Goal: Task Accomplishment & Management: Complete application form

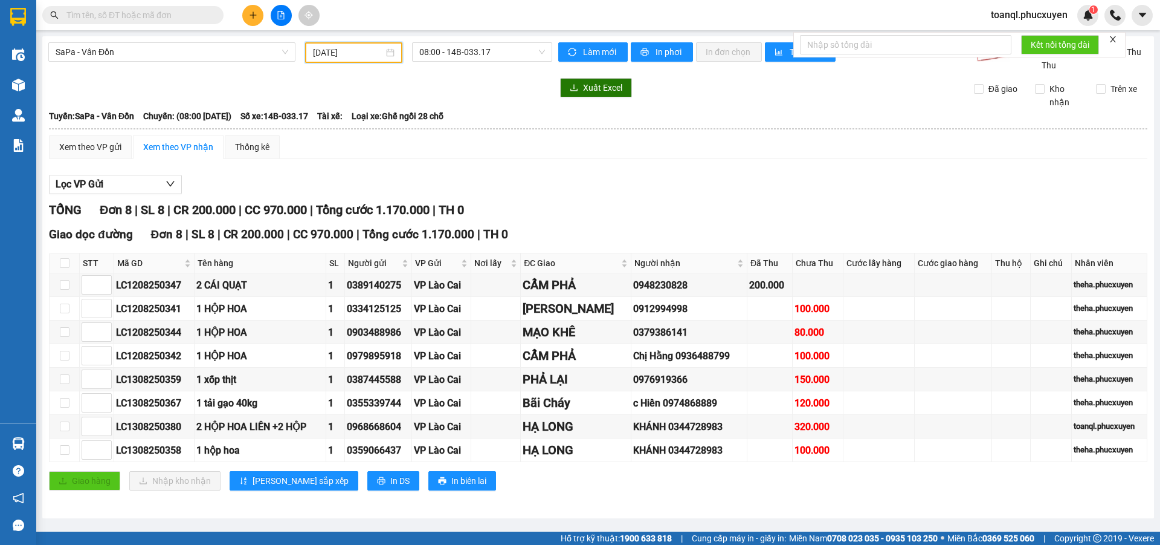
click at [256, 11] on icon "plus" at bounding box center [253, 15] width 8 height 8
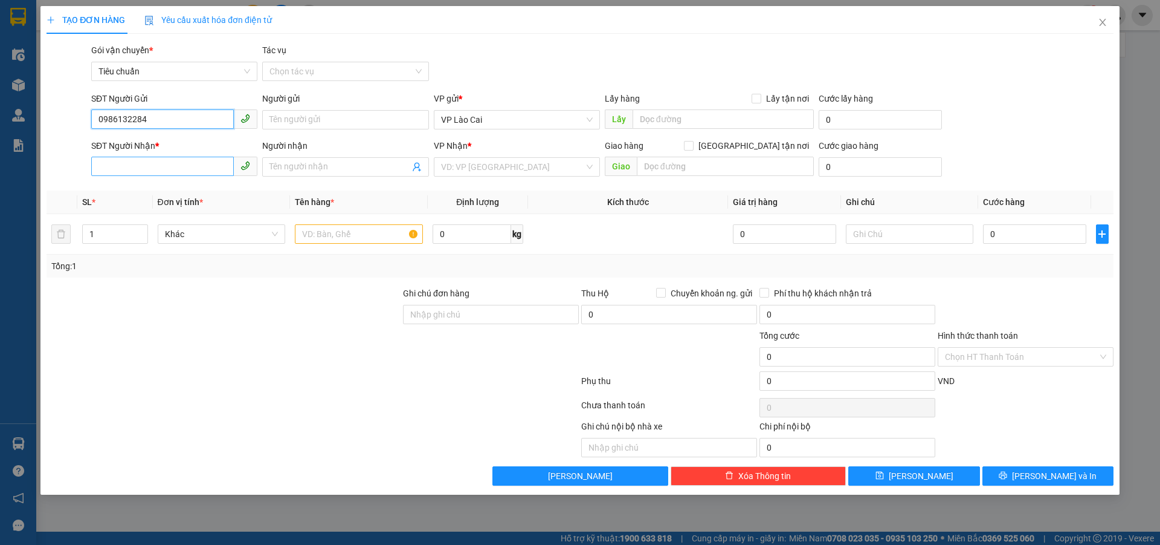
type input "0986132284"
click at [172, 170] on input "SĐT Người Nhận *" at bounding box center [162, 166] width 143 height 19
click at [176, 180] on div "0366830445 0366830445 - QC [PERSON_NAME]" at bounding box center [174, 191] width 166 height 24
click at [175, 189] on div "Transit Pickup Surcharge Ids Transit Deliver Surcharge Ids Transit Deliver Surc…" at bounding box center [580, 265] width 1067 height 442
click at [200, 177] on div "SĐT Người Nhận * 0366830" at bounding box center [174, 160] width 166 height 42
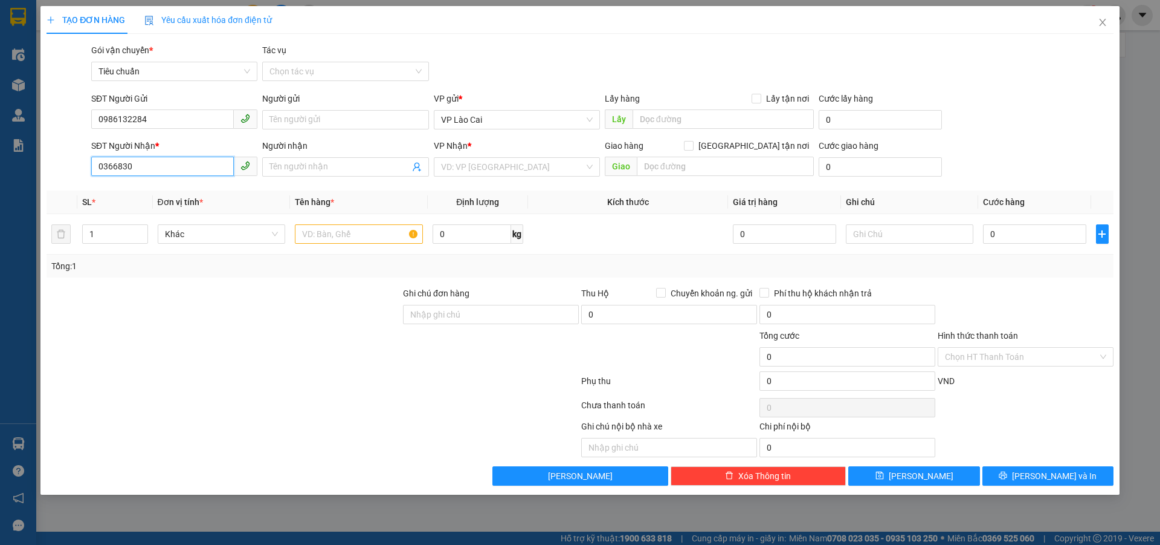
click at [206, 169] on input "0366830" at bounding box center [162, 166] width 143 height 19
click at [191, 192] on div "0366830445 - QC [PERSON_NAME]" at bounding box center [175, 190] width 152 height 13
type input "0366830445"
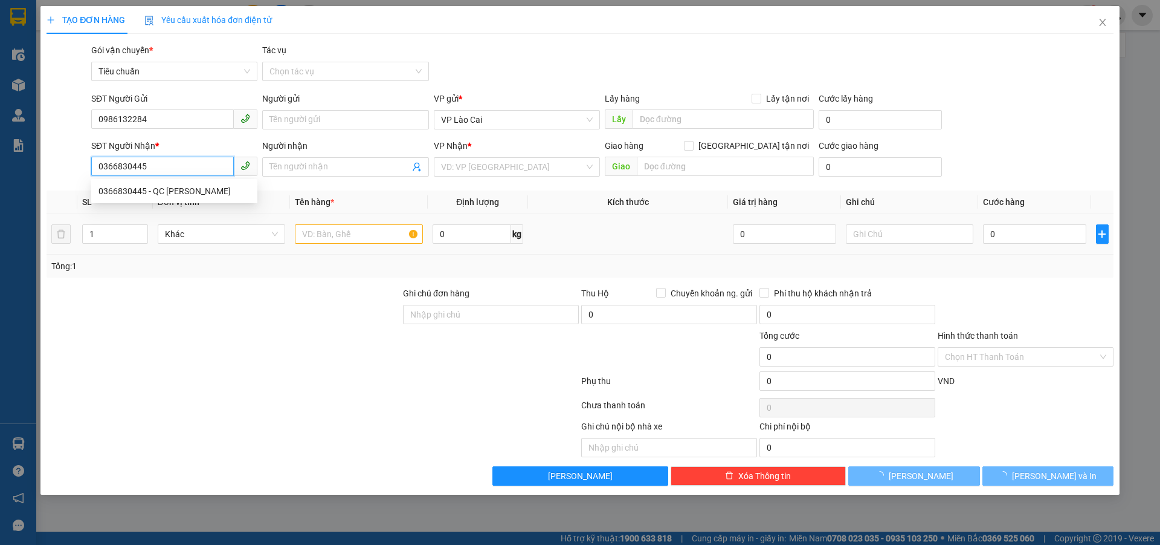
type input "QC [PERSON_NAME]"
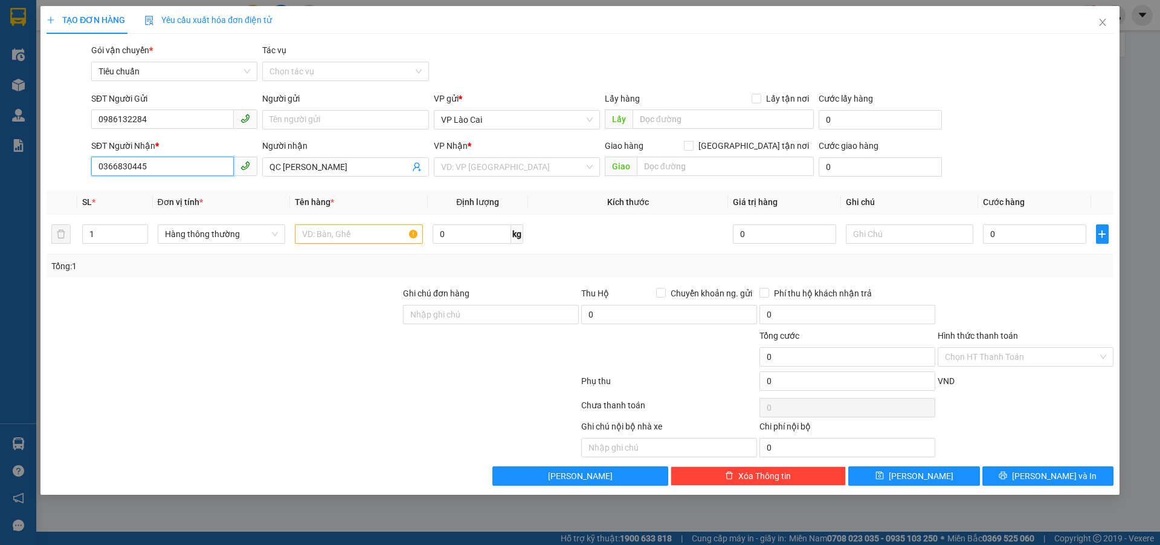
click at [200, 162] on input "0366830445" at bounding box center [162, 166] width 143 height 19
click at [189, 198] on div "0366830445 - QC [PERSON_NAME]" at bounding box center [174, 190] width 166 height 19
click at [563, 172] on input "search" at bounding box center [512, 167] width 143 height 18
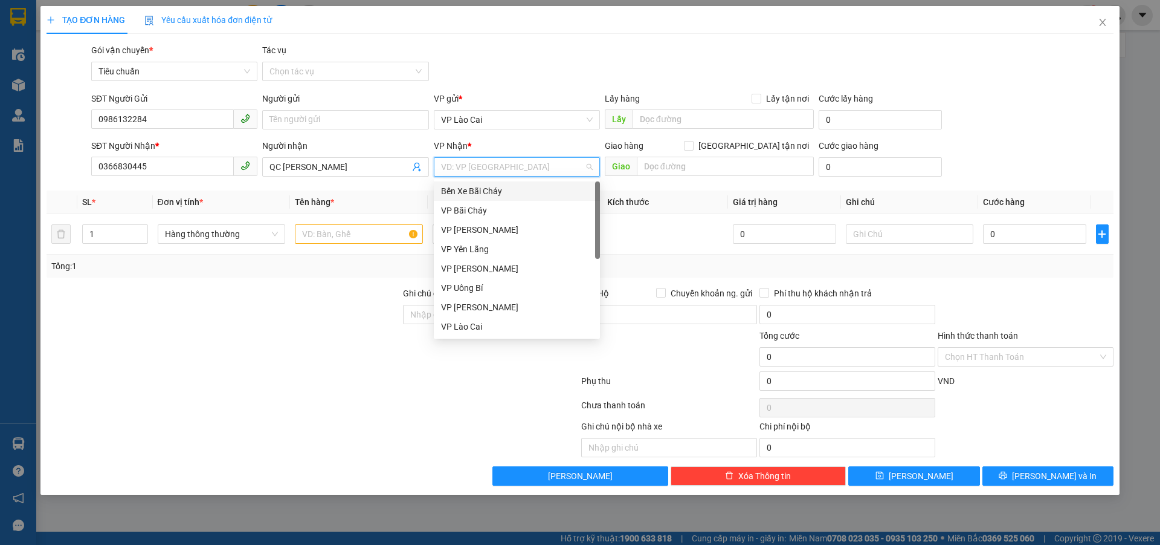
scroll to position [193, 0]
drag, startPoint x: 485, startPoint y: 319, endPoint x: 494, endPoint y: 316, distance: 9.0
click at [485, 320] on div "VP Dọc đường" at bounding box center [517, 326] width 166 height 19
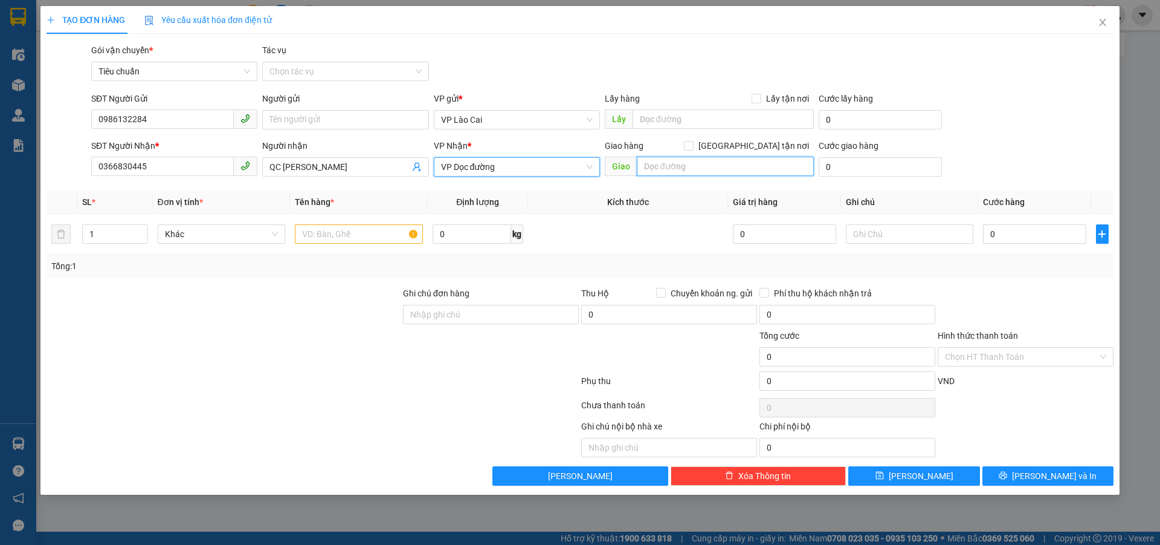
click at [738, 177] on div "Giao hàng [GEOGRAPHIC_DATA] tận nơi [GEOGRAPHIC_DATA]" at bounding box center [709, 160] width 209 height 42
type input "Uông Bí"
click at [379, 238] on input "text" at bounding box center [359, 233] width 128 height 19
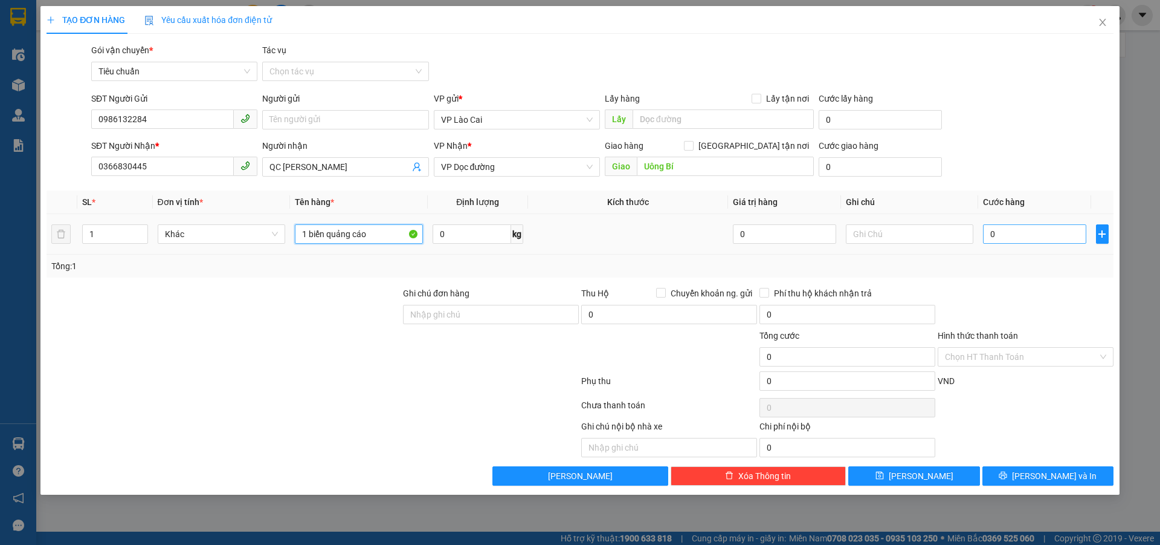
type input "1 biển quảng cáo"
click at [1055, 239] on input "0" at bounding box center [1034, 233] width 103 height 19
type input "1"
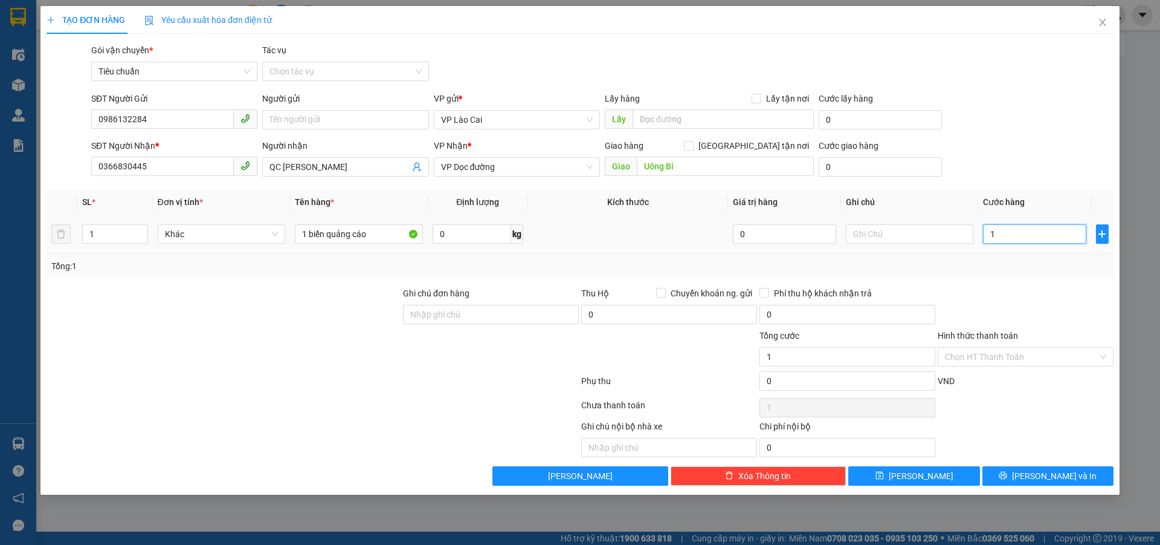
type input "10"
type input "100"
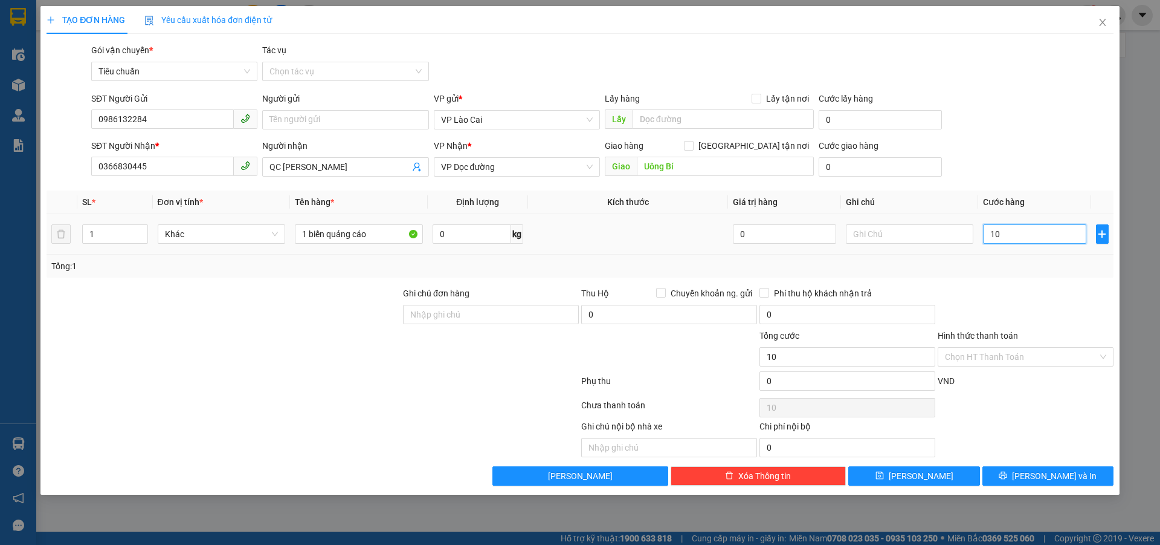
type input "100"
type input "100.000"
click at [1030, 287] on div at bounding box center [1026, 307] width 178 height 42
drag, startPoint x: 1032, startPoint y: 347, endPoint x: 1019, endPoint y: 363, distance: 21.0
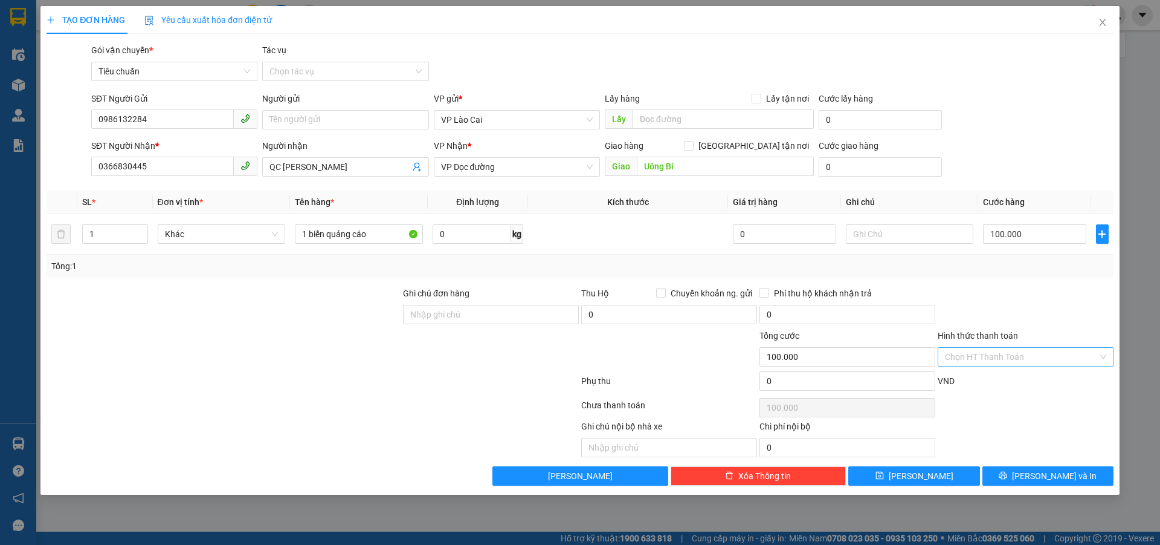
click at [1032, 347] on input "Hình thức thanh toán" at bounding box center [1021, 356] width 153 height 18
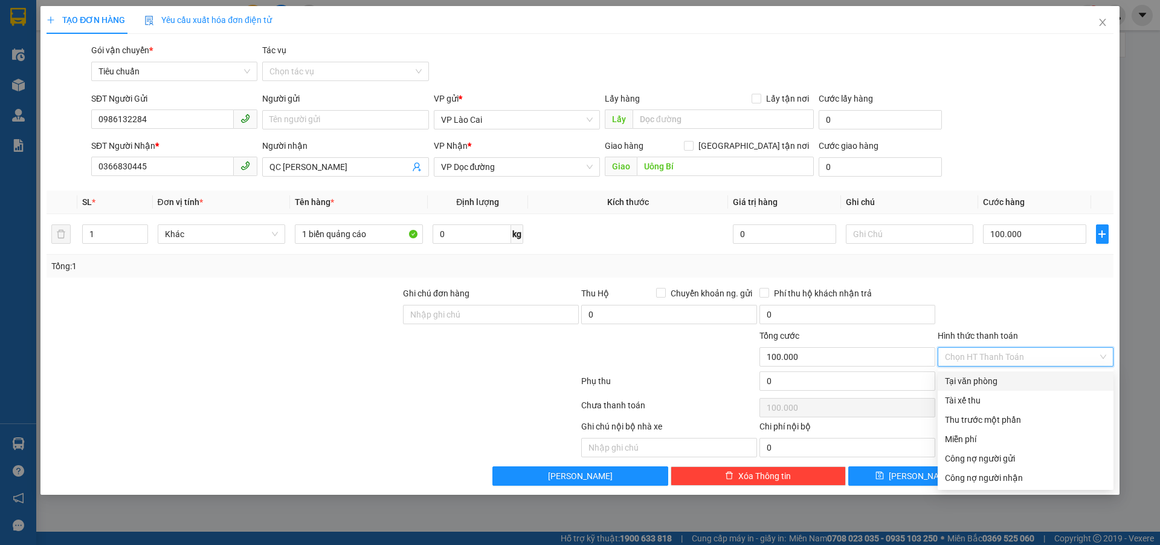
click at [1008, 386] on div "Tại văn phòng" at bounding box center [1025, 380] width 161 height 13
type input "0"
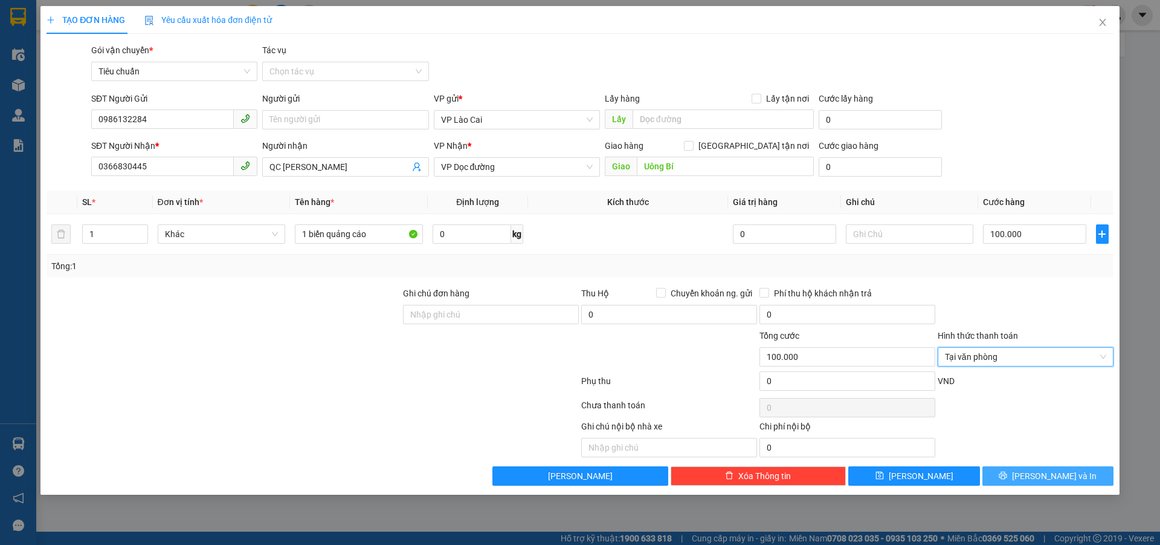
click at [1035, 479] on button "[PERSON_NAME] và In" at bounding box center [1048, 475] width 131 height 19
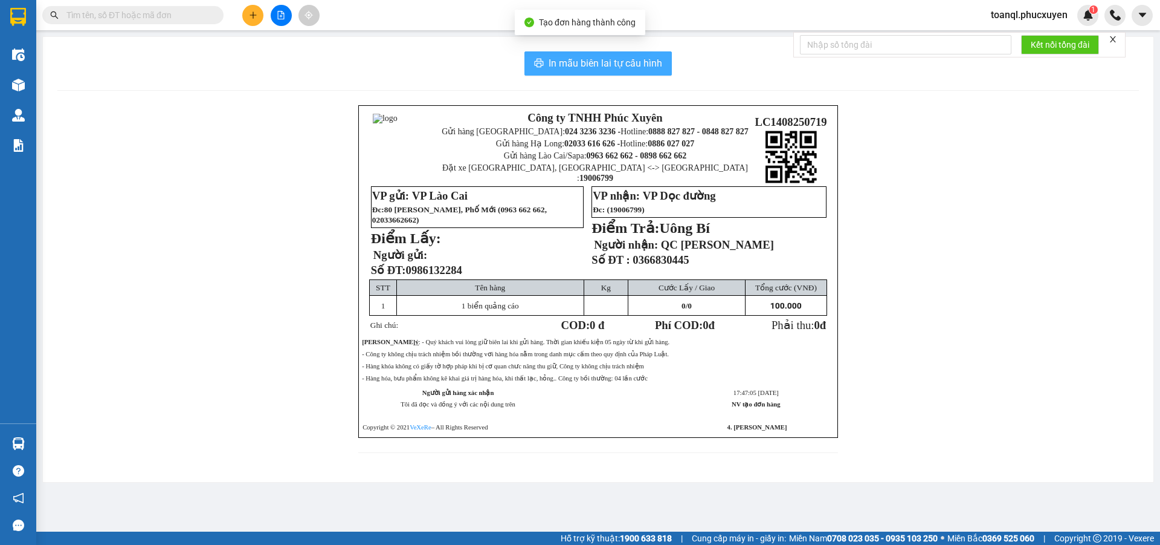
click at [596, 66] on span "In mẫu biên lai tự cấu hình" at bounding box center [606, 63] width 114 height 15
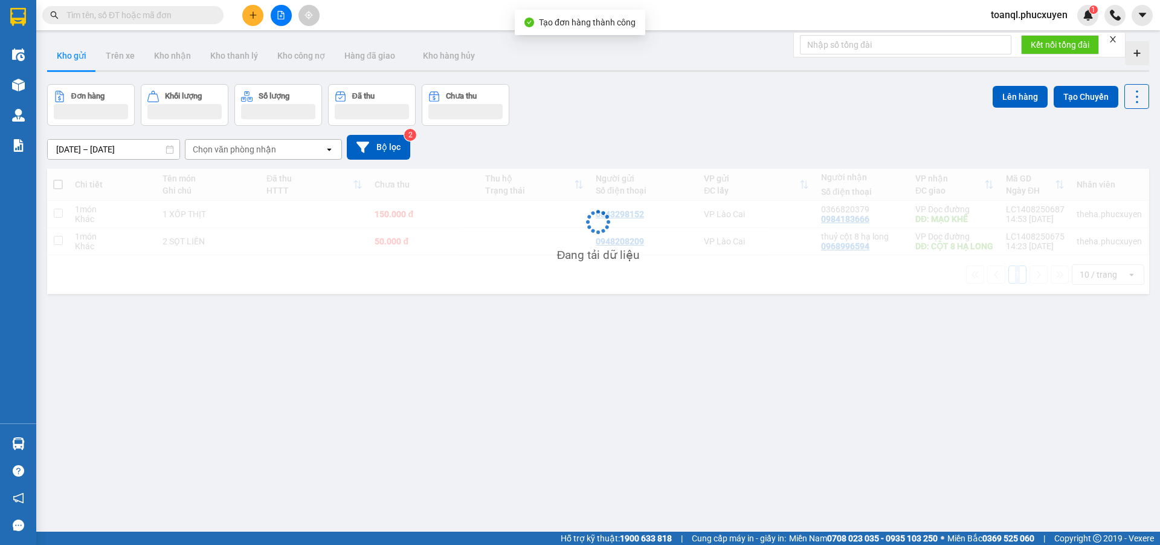
click at [891, 444] on div "ver 1.8.138 Kho gửi Trên xe Kho nhận Kho thanh lý Kho công nợ Hàng đã giao Kho …" at bounding box center [598, 308] width 1112 height 545
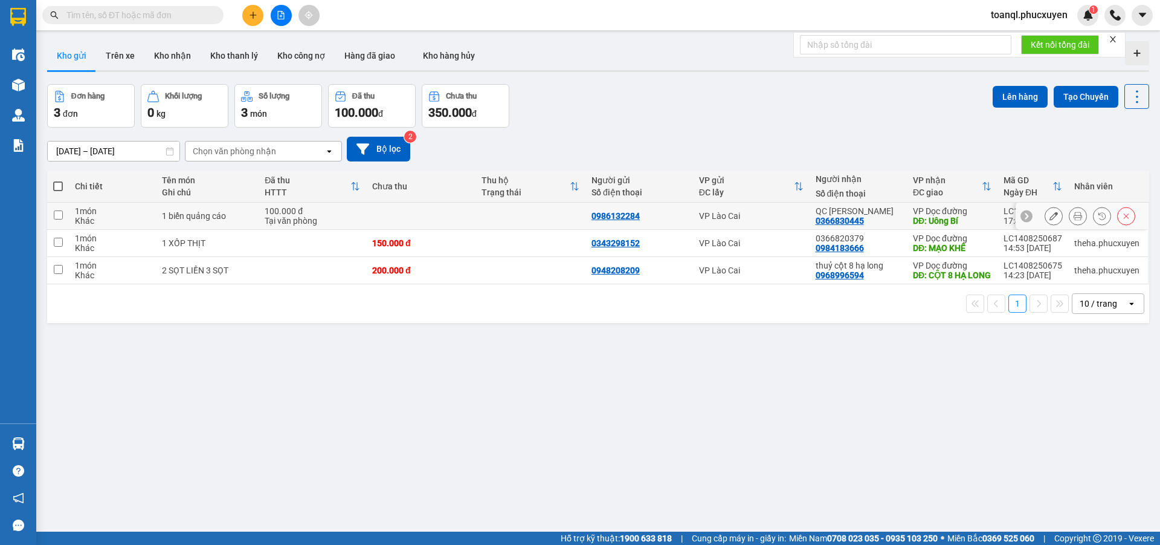
click at [1033, 221] on div at bounding box center [1082, 215] width 133 height 27
click at [1035, 218] on div at bounding box center [1082, 215] width 133 height 27
click at [1046, 222] on button at bounding box center [1054, 215] width 17 height 21
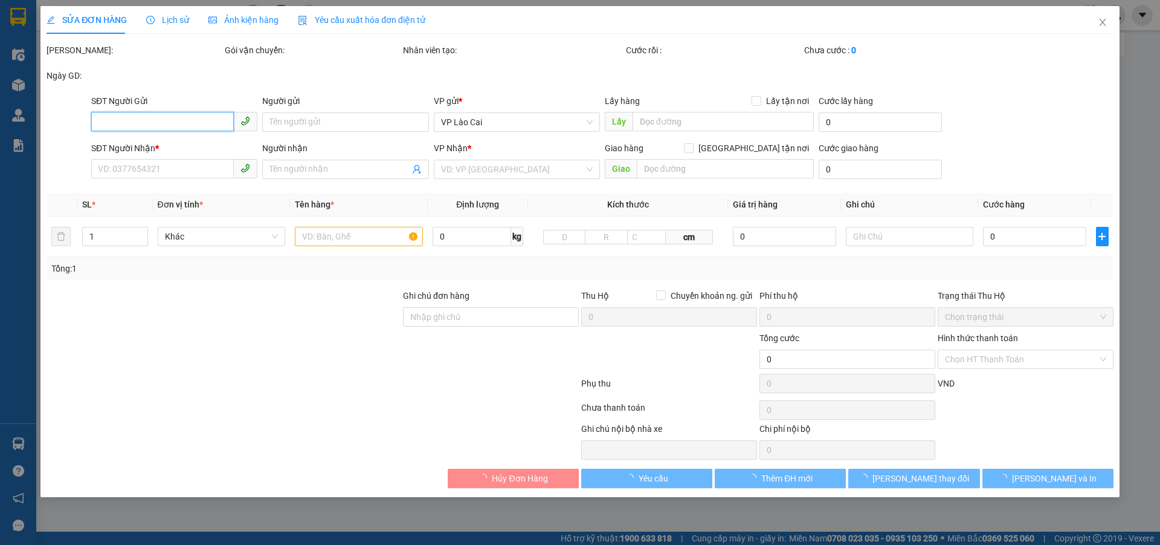
type input "0986132284"
type input "0366830445"
type input "QC [PERSON_NAME]"
type input "Uông Bí"
type input "100.000"
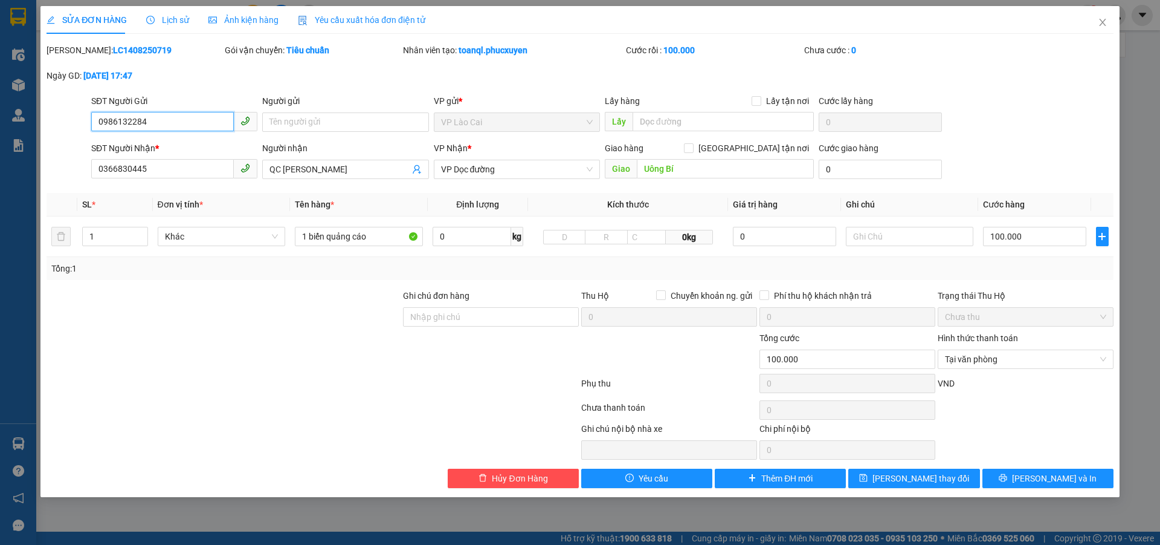
click at [206, 117] on input "0986132284" at bounding box center [162, 121] width 143 height 19
click at [206, 117] on input "0334125125" at bounding box center [162, 121] width 143 height 19
type input "0334125125"
click at [179, 171] on input "0366830445" at bounding box center [162, 168] width 143 height 19
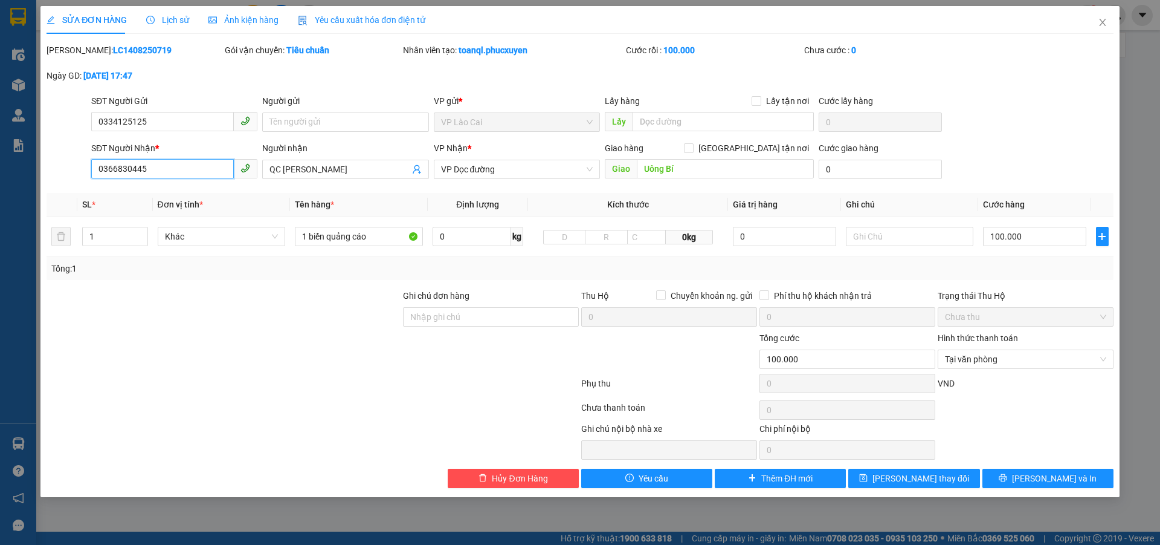
click at [178, 171] on input "0366830445" at bounding box center [162, 168] width 143 height 19
click at [255, 162] on span at bounding box center [246, 168] width 24 height 19
type input "0912994998"
click at [282, 166] on input "QC [PERSON_NAME]" at bounding box center [340, 169] width 140 height 13
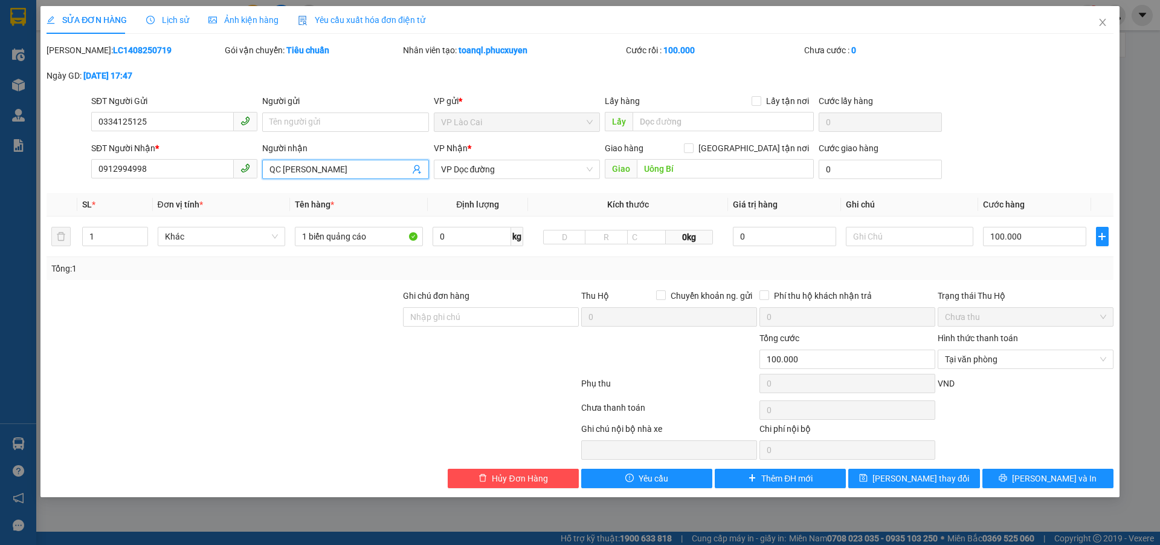
click at [282, 164] on input "QC [PERSON_NAME]" at bounding box center [340, 169] width 140 height 13
click at [525, 161] on span "VP Dọc đường" at bounding box center [517, 169] width 152 height 18
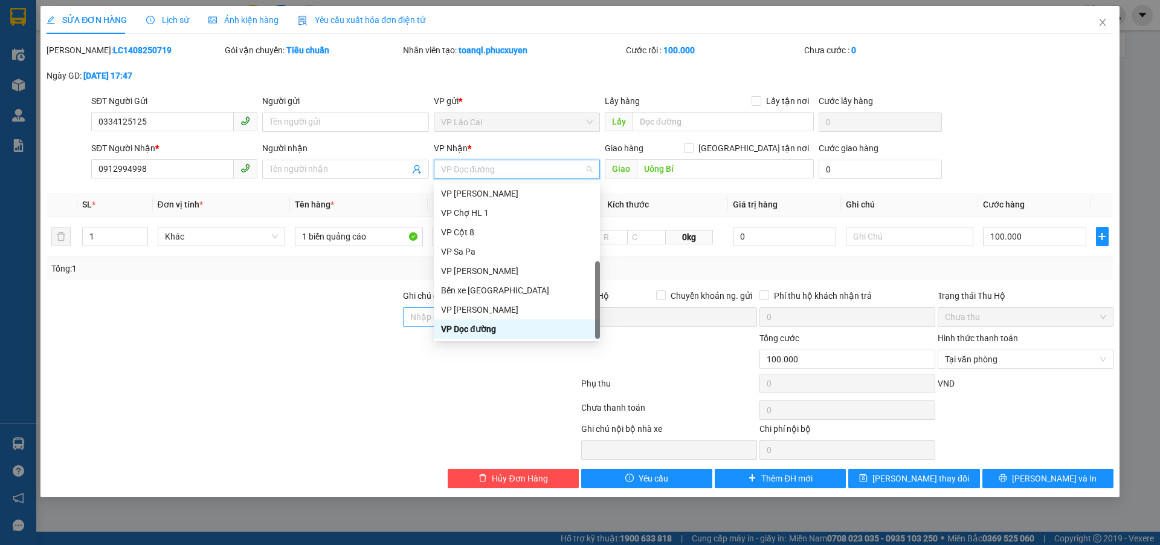
drag, startPoint x: 496, startPoint y: 328, endPoint x: 505, endPoint y: 325, distance: 10.1
click at [496, 329] on div "VP Dọc đường" at bounding box center [517, 328] width 152 height 13
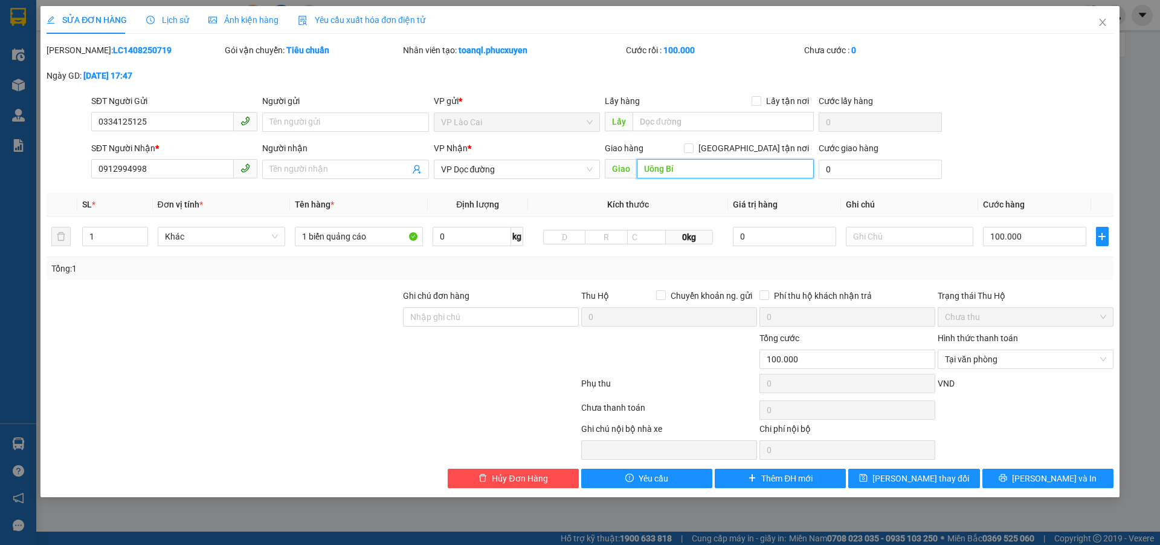
click at [693, 175] on input "Uông Bí" at bounding box center [725, 168] width 177 height 19
click at [694, 175] on input "Uông Bí" at bounding box center [725, 168] width 177 height 19
type input "H"
type input "[PERSON_NAME]"
click at [379, 233] on input "1 biển quảng cáo" at bounding box center [359, 236] width 128 height 19
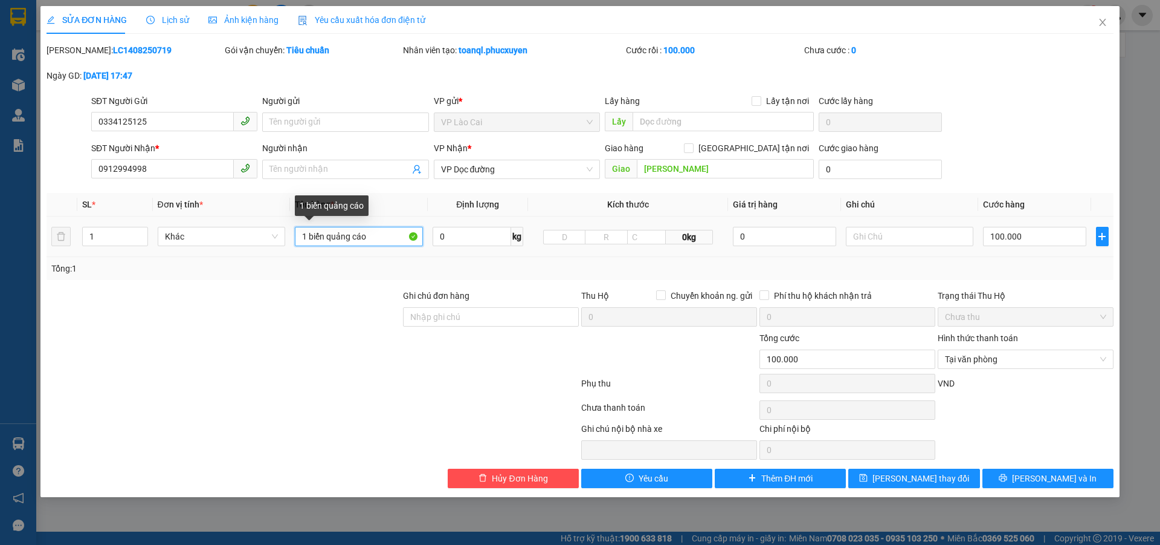
click at [379, 233] on input "1 biển quảng cáo" at bounding box center [359, 236] width 128 height 19
click at [972, 364] on span "Tại văn phòng" at bounding box center [1025, 359] width 161 height 18
type input "1 hộp hoa"
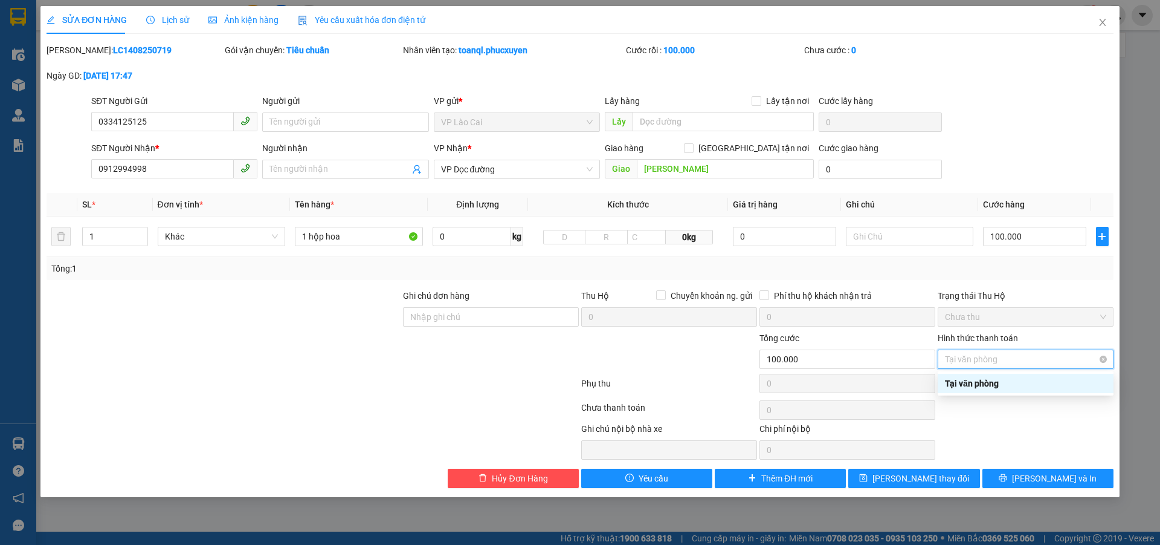
click at [977, 364] on span "Tại văn phòng" at bounding box center [1025, 359] width 161 height 18
type input "100.000"
click at [1103, 359] on div "Chọn HT Thanh Toán" at bounding box center [1026, 358] width 176 height 19
click at [1070, 420] on div at bounding box center [1026, 410] width 178 height 24
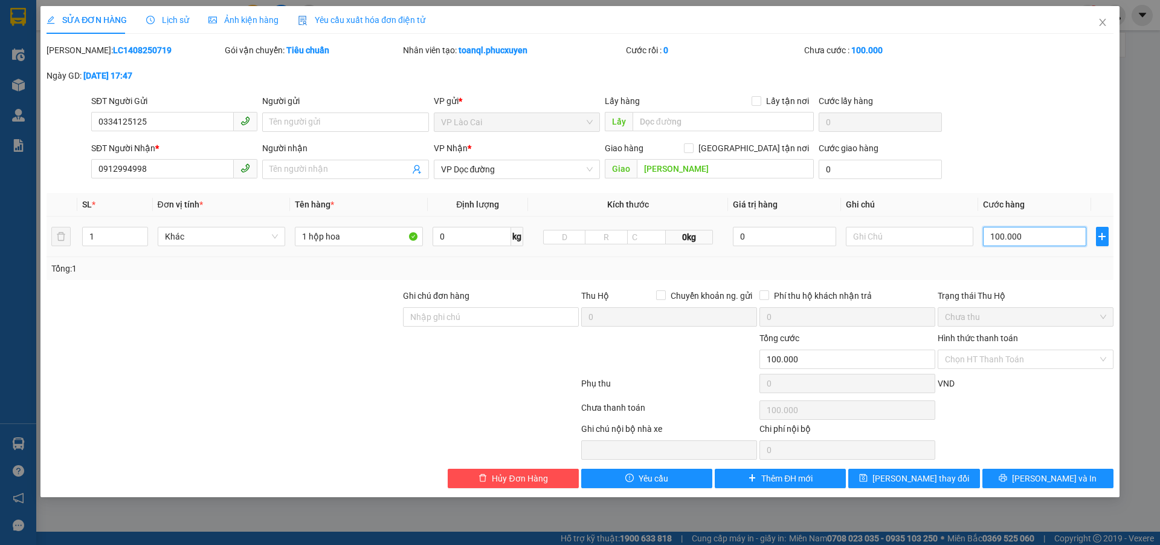
click at [1038, 228] on input "100.000" at bounding box center [1034, 236] width 103 height 19
click at [1043, 471] on span "[PERSON_NAME] và In" at bounding box center [1054, 477] width 85 height 13
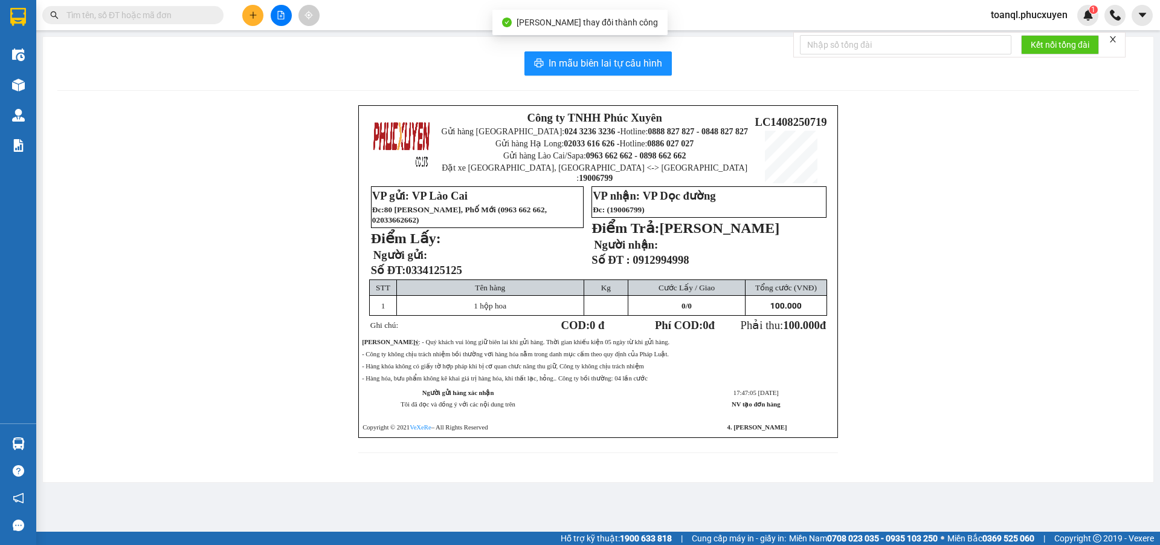
click at [651, 77] on div "In mẫu biên lai tự cấu hình Công ty TNHH Phúc Xuyên Gửi hàng [GEOGRAPHIC_DATA]:…" at bounding box center [598, 259] width 1111 height 445
click at [651, 71] on button "In mẫu biên lai tự cấu hình" at bounding box center [598, 63] width 147 height 24
click at [651, 66] on span "In mẫu biên lai tự cấu hình" at bounding box center [606, 63] width 114 height 15
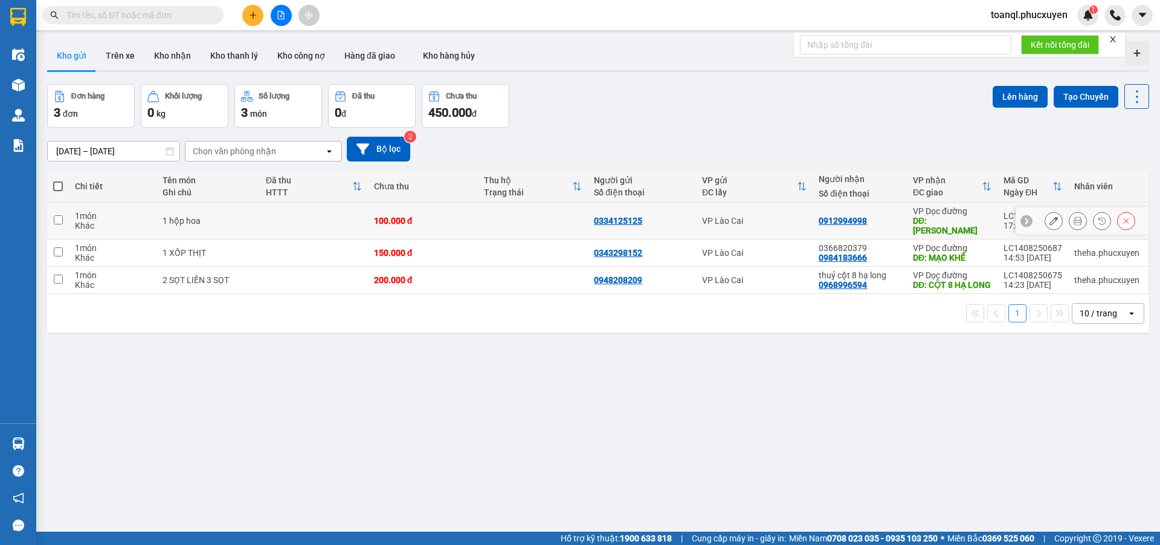
click at [422, 216] on div "100.000 đ" at bounding box center [423, 221] width 98 height 10
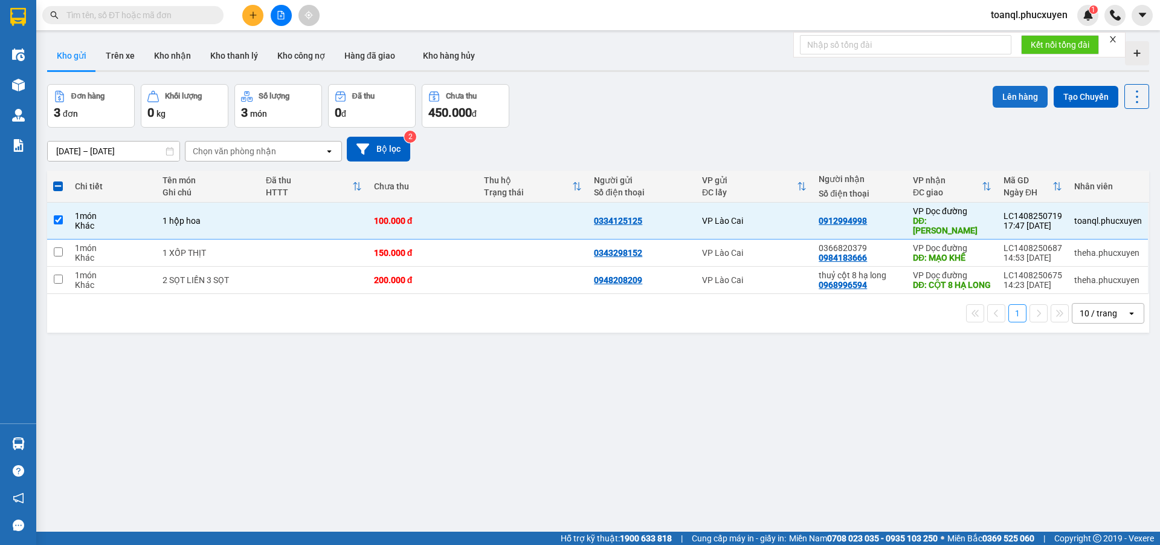
click at [995, 95] on button "Lên hàng" at bounding box center [1020, 97] width 55 height 22
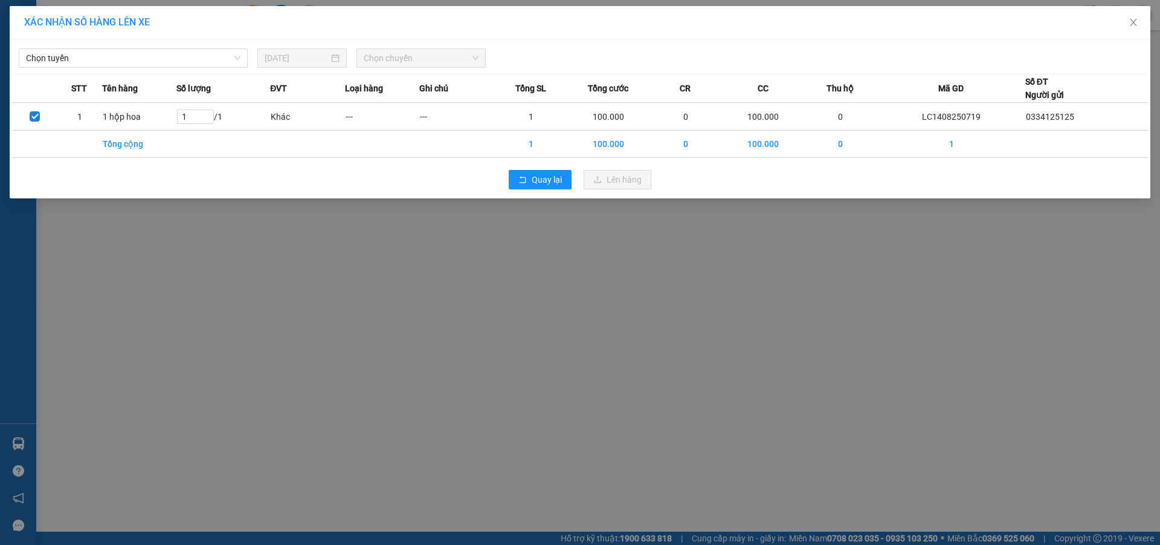
click at [166, 71] on div "Chọn tuyến [DATE] Chọn chuyến STT Tên hàng Số lượng ĐVT Loại hàng Ghi chú Tổng …" at bounding box center [580, 118] width 1141 height 159
click at [164, 60] on span "Chọn tuyến" at bounding box center [133, 58] width 215 height 18
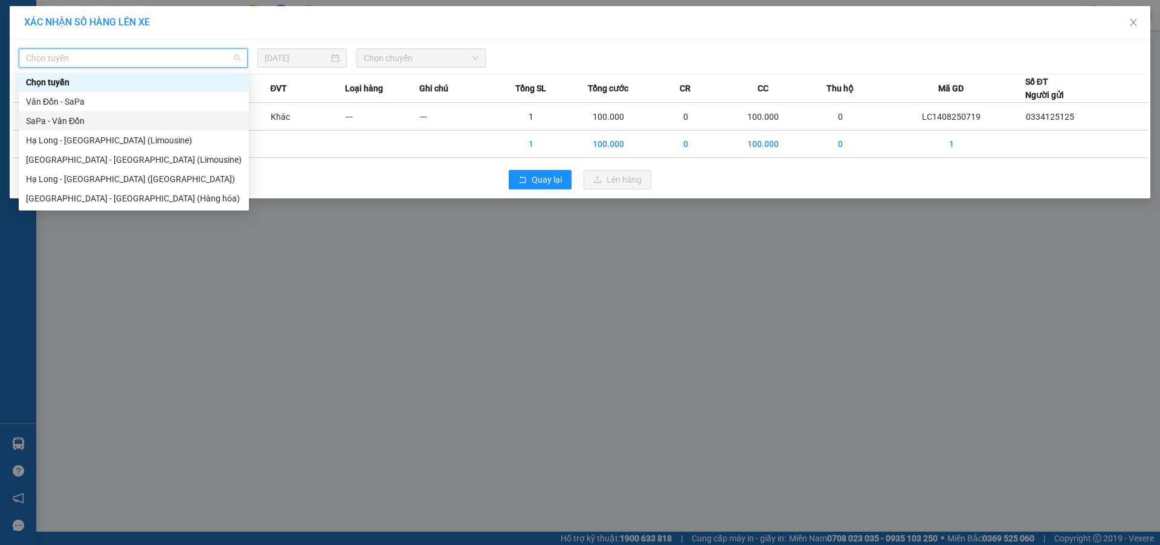
click at [73, 116] on div "SaPa - Vân Đồn" at bounding box center [134, 120] width 216 height 13
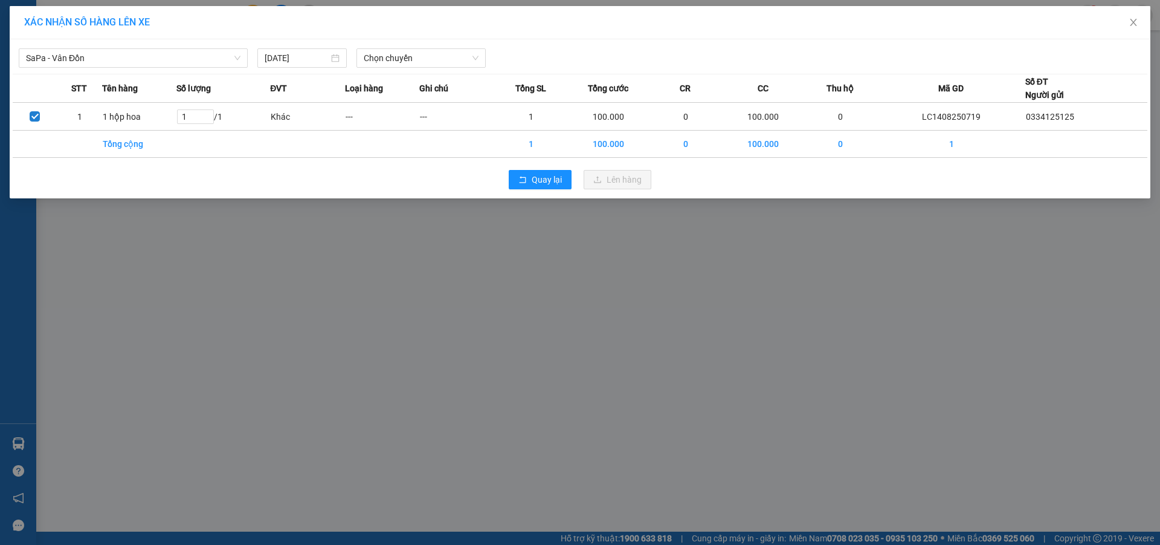
click at [370, 42] on div "SaPa - Vân Đồn [DATE] Chọn chuyến" at bounding box center [580, 54] width 1135 height 25
click at [366, 56] on span "Chọn chuyến" at bounding box center [421, 58] width 115 height 18
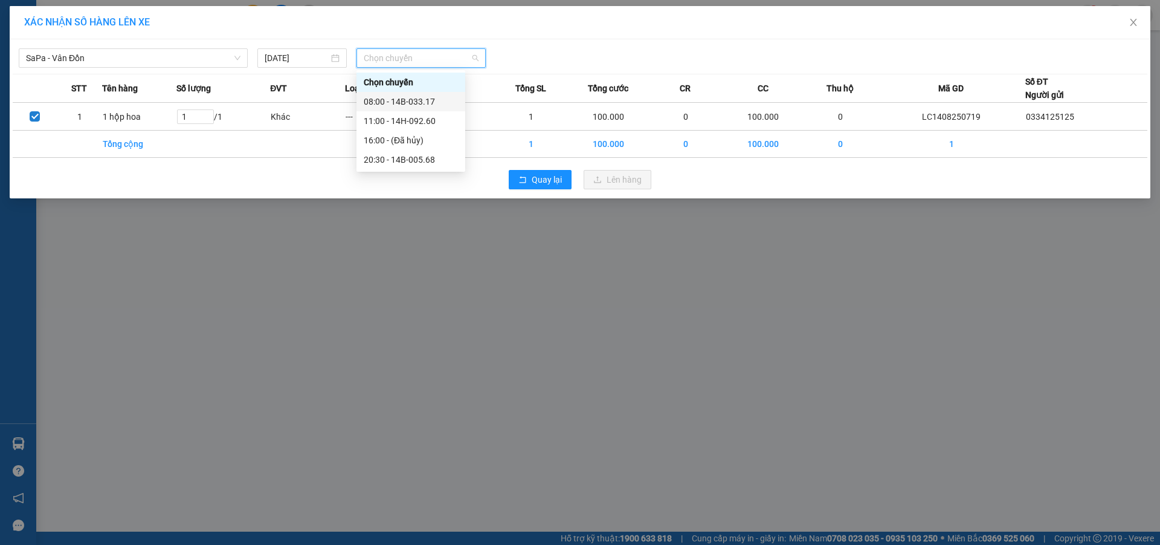
click at [424, 108] on div "08:00 - 14B-033.17" at bounding box center [411, 101] width 94 height 13
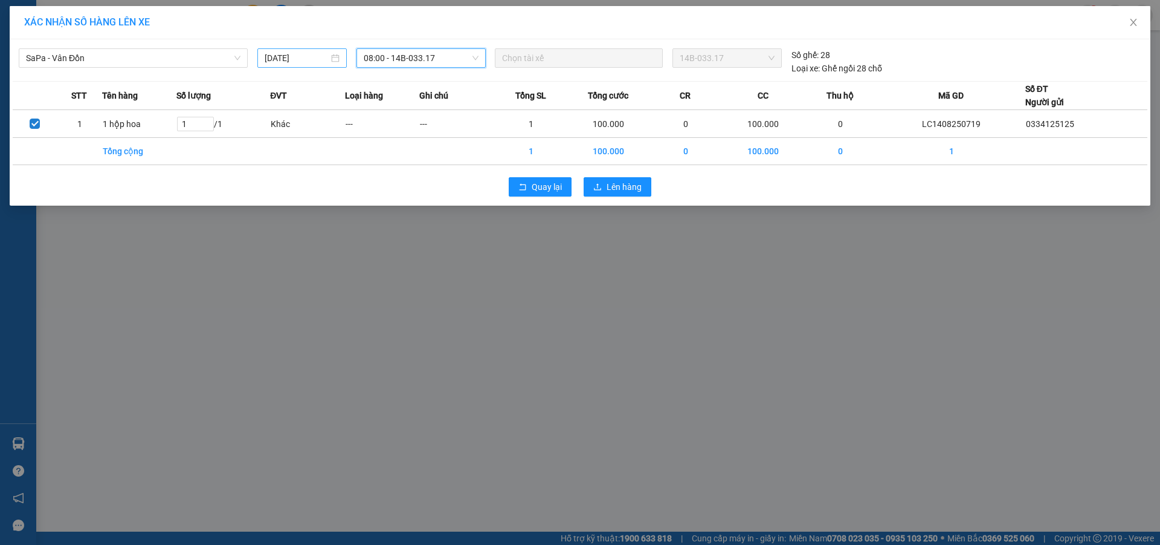
click at [315, 63] on input "[DATE]" at bounding box center [297, 57] width 64 height 13
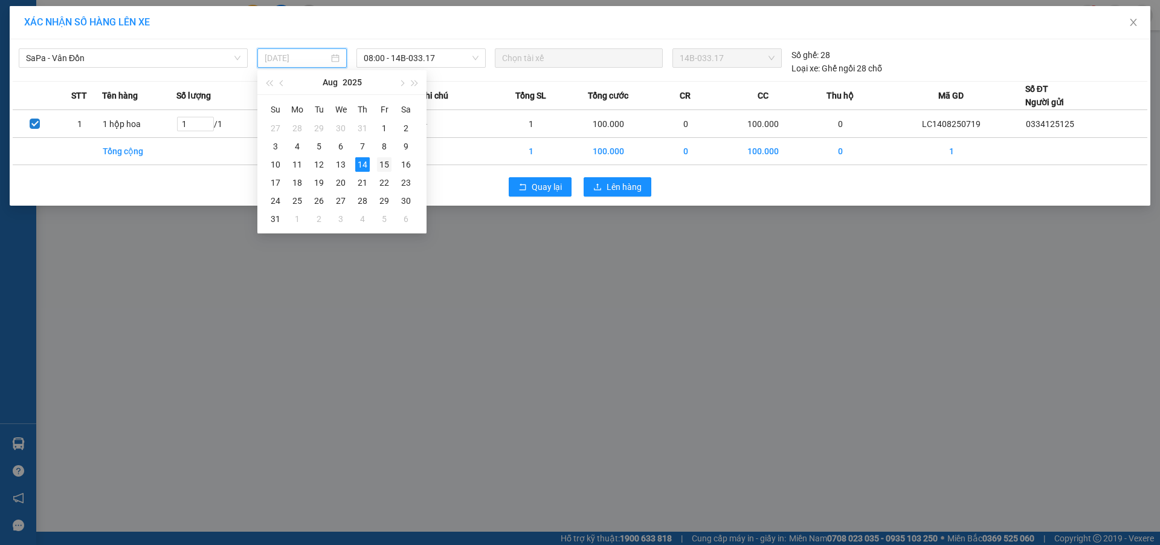
click at [390, 168] on div "15" at bounding box center [384, 164] width 15 height 15
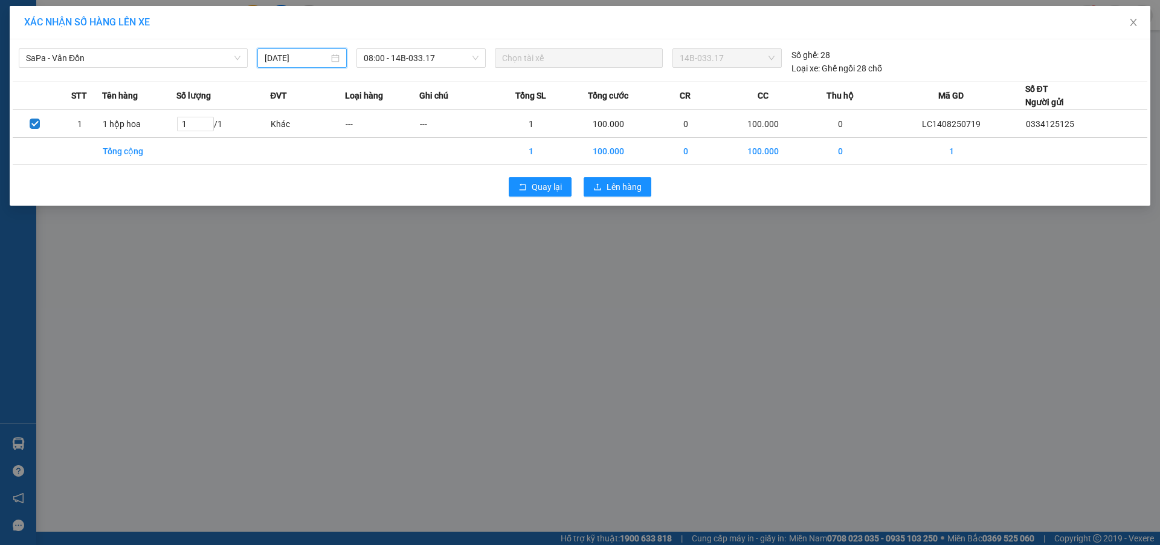
type input "[DATE]"
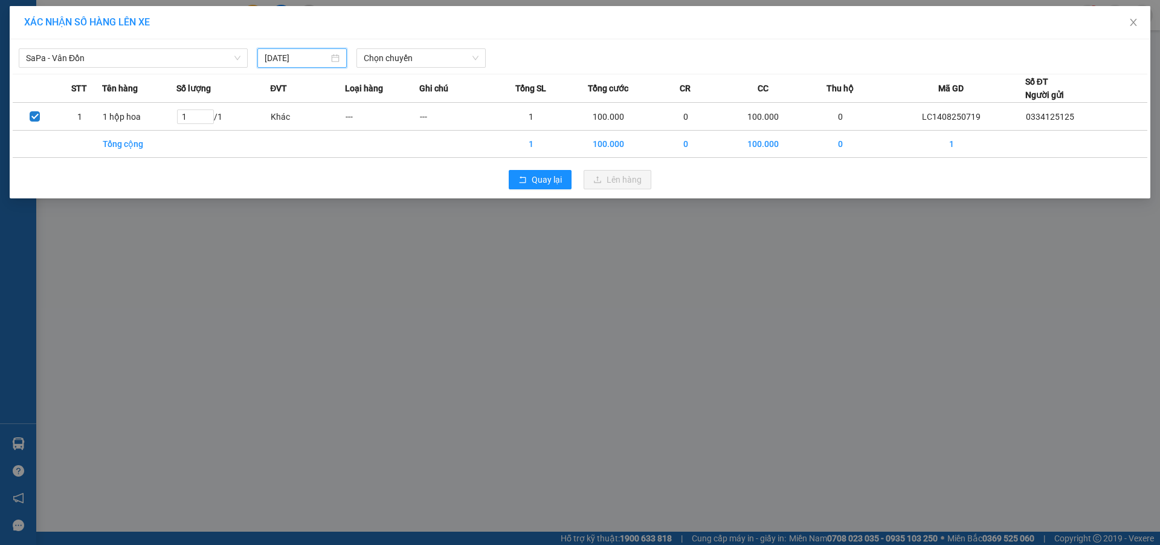
click at [409, 68] on div "SaPa - Vân Đồn [DATE] Chọn chuyến STT Tên hàng Số lượng ĐVT Loại hàng Ghi chú T…" at bounding box center [580, 118] width 1141 height 159
click at [419, 54] on span "Chọn chuyến" at bounding box center [421, 58] width 115 height 18
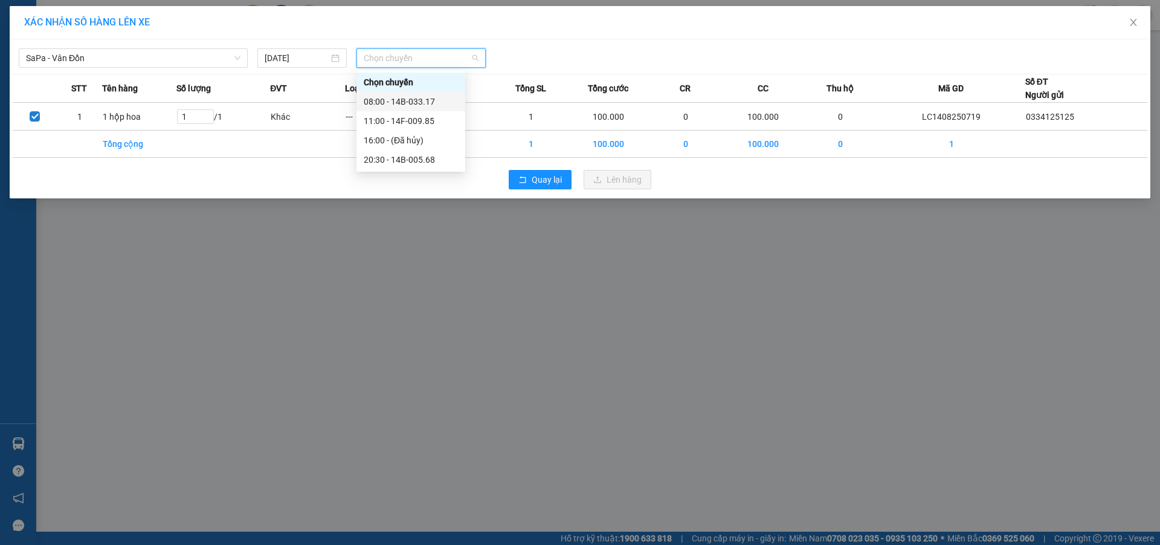
click at [428, 103] on div "08:00 - 14B-033.17" at bounding box center [411, 101] width 94 height 13
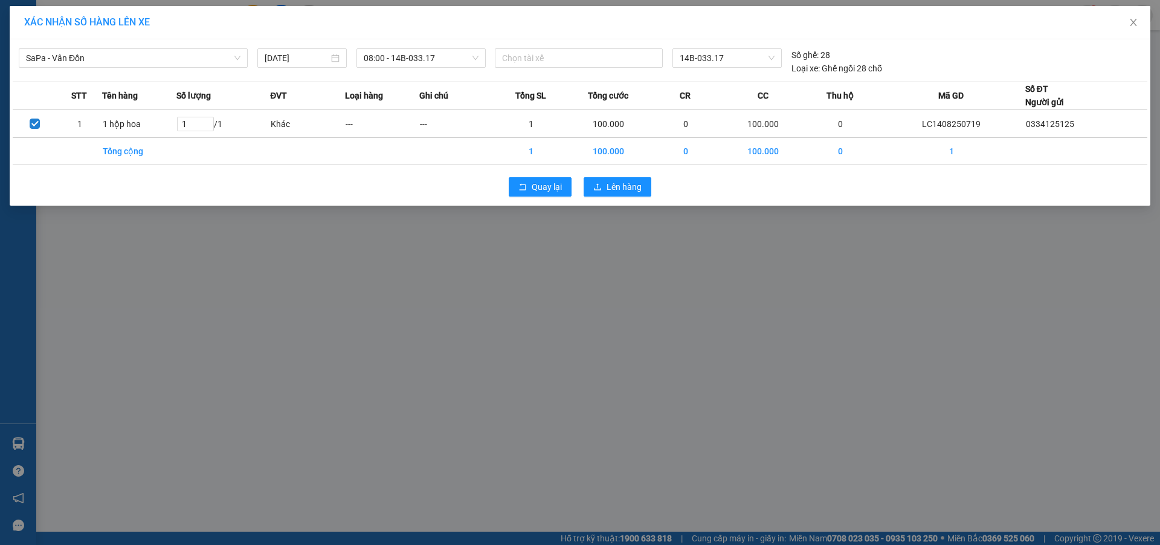
click at [608, 175] on div "Quay lại Lên hàng" at bounding box center [580, 186] width 1135 height 31
click at [613, 180] on span "Lên hàng" at bounding box center [624, 186] width 35 height 13
